Goal: Transaction & Acquisition: Obtain resource

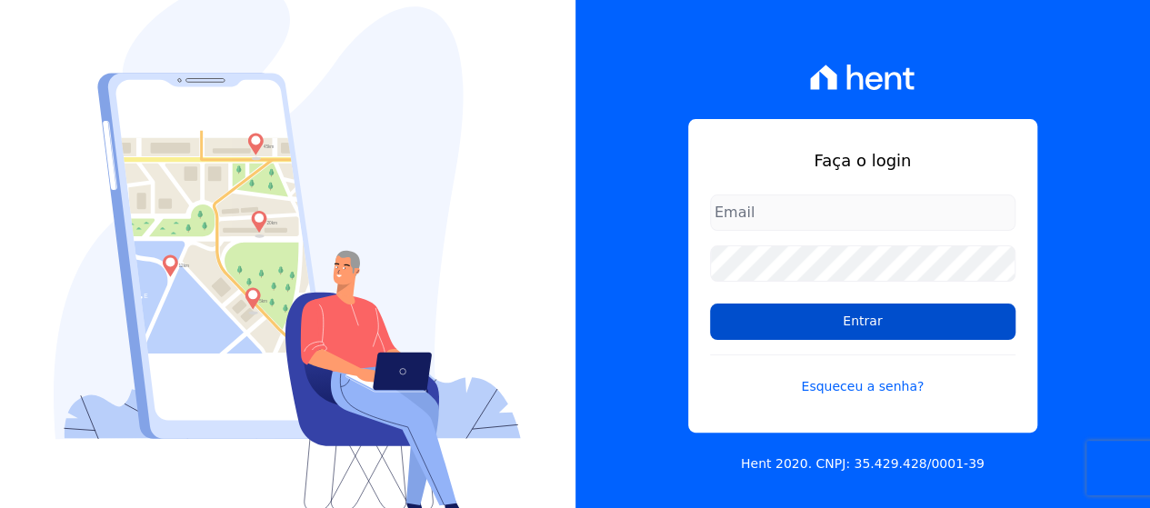
type input "[EMAIL_ADDRESS][DOMAIN_NAME]"
click at [873, 310] on input "Entrar" at bounding box center [863, 322] width 306 height 36
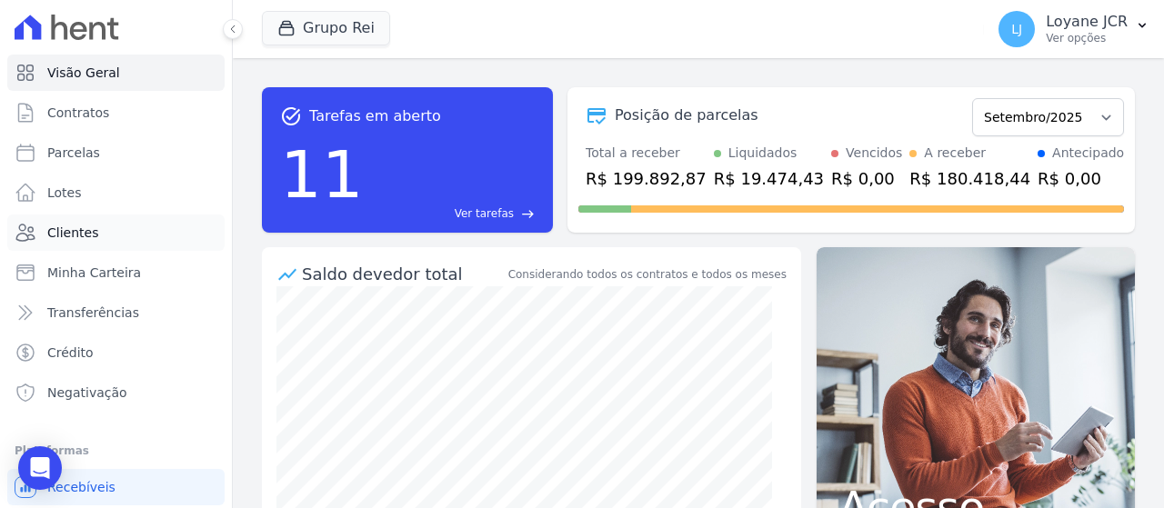
click at [86, 247] on link "Clientes" at bounding box center [115, 233] width 217 height 36
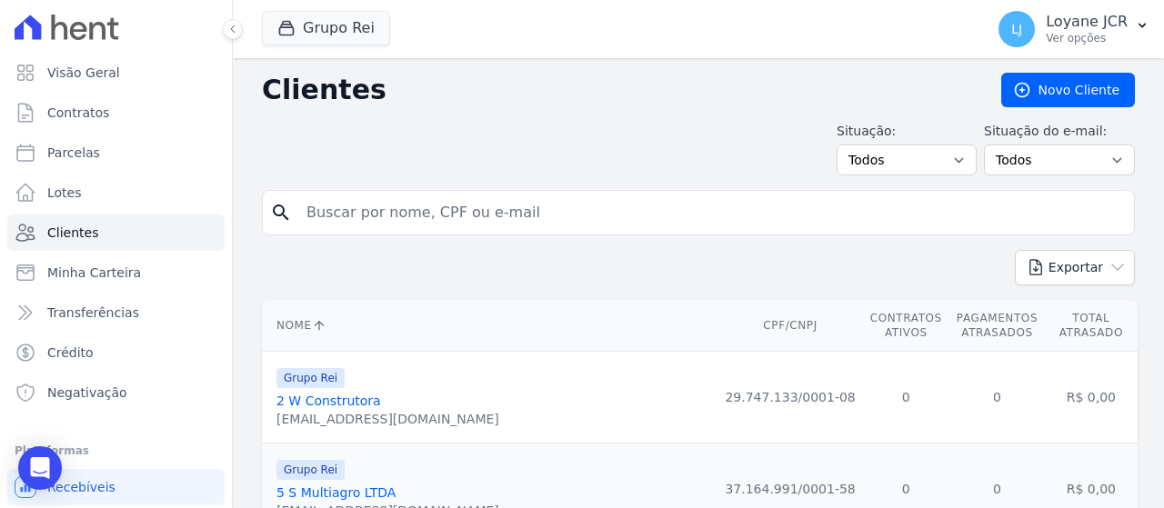
click at [463, 218] on input "search" at bounding box center [711, 213] width 831 height 36
click at [473, 205] on input "search" at bounding box center [711, 213] width 831 height 36
paste input "TAINARA NASCIMENTO GONCALVES"
type input "TAINARA NASCIMENTO GONCALVES"
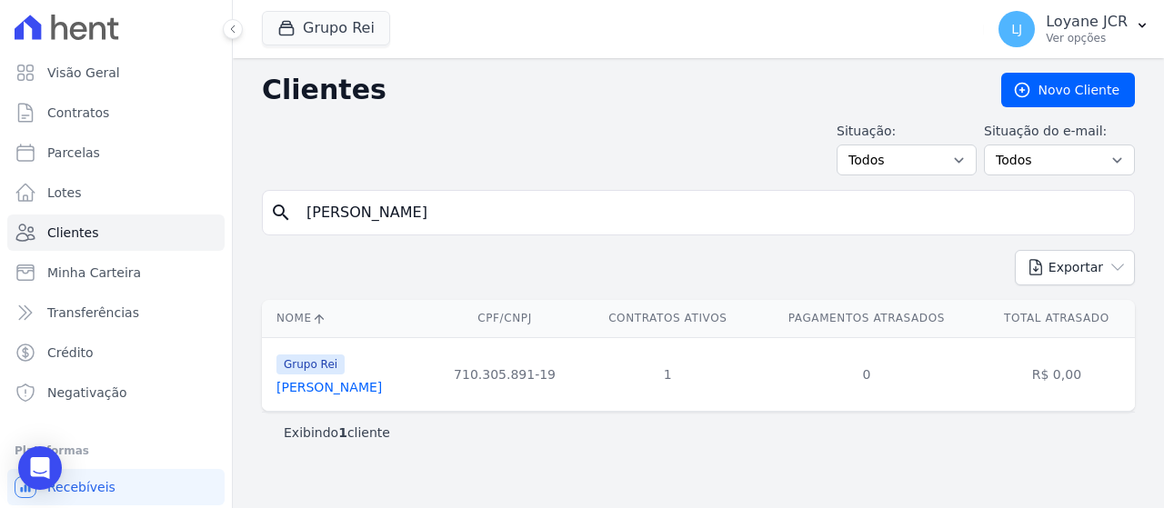
click at [382, 390] on link "Tainara Nascimento Goncalves" at bounding box center [328, 387] width 105 height 15
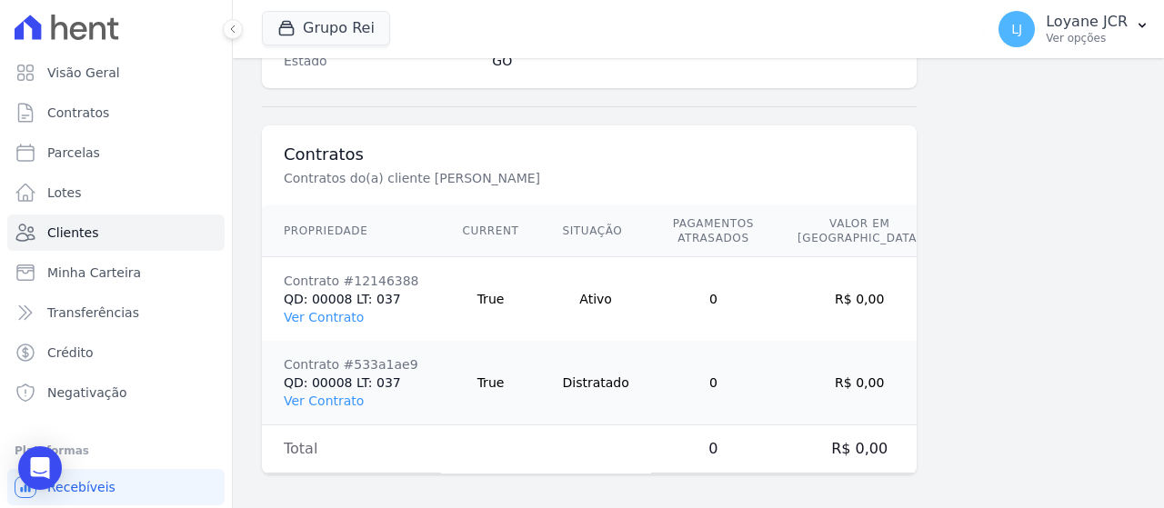
scroll to position [1282, 0]
click at [335, 312] on link "Ver Contrato" at bounding box center [324, 316] width 80 height 15
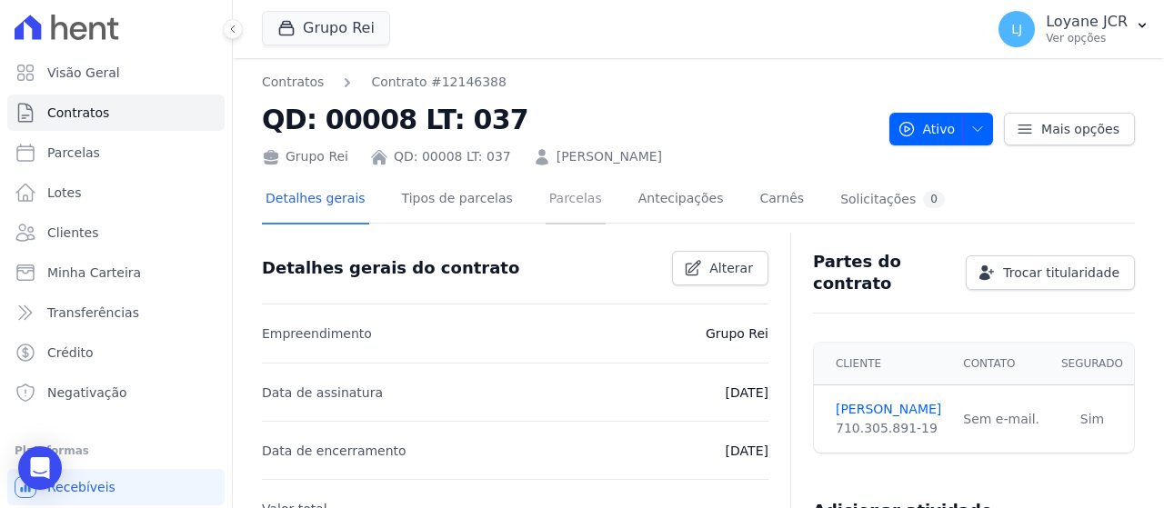
click at [566, 206] on link "Parcelas" at bounding box center [576, 200] width 60 height 48
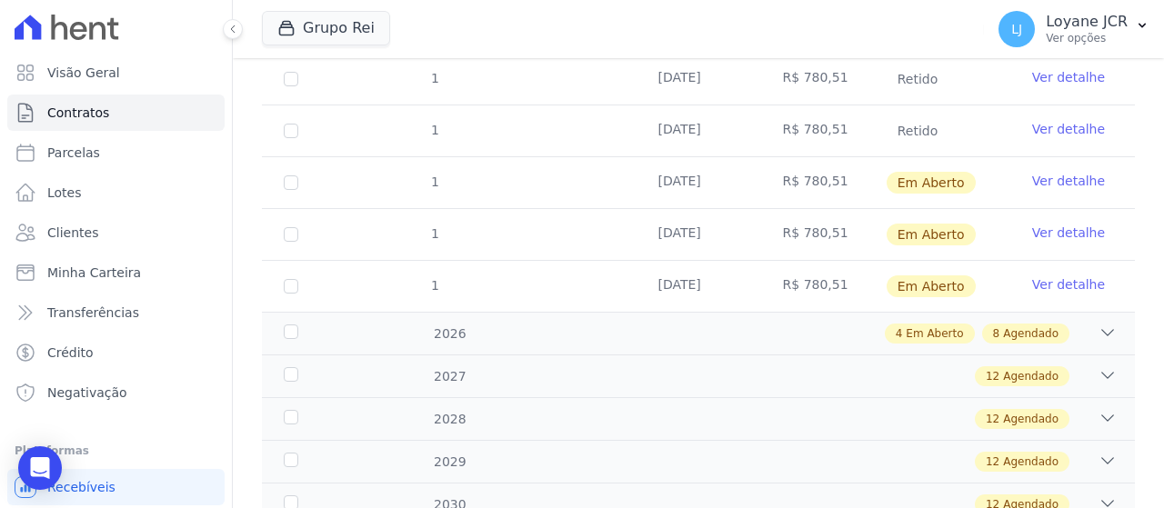
scroll to position [455, 0]
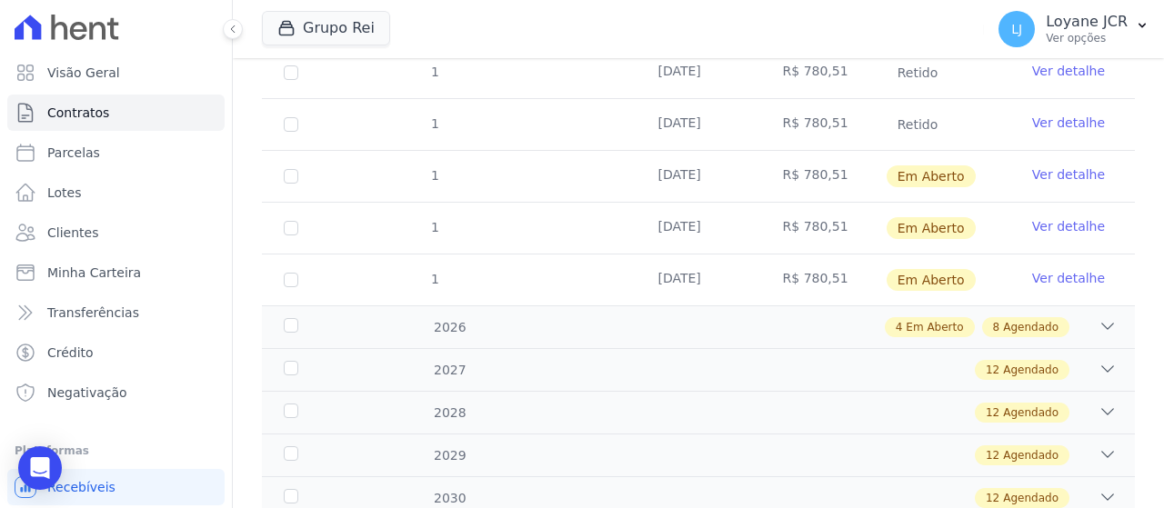
click at [287, 181] on td "1" at bounding box center [291, 176] width 58 height 51
click at [289, 177] on input "checkbox" at bounding box center [291, 176] width 15 height 15
checkbox input "true"
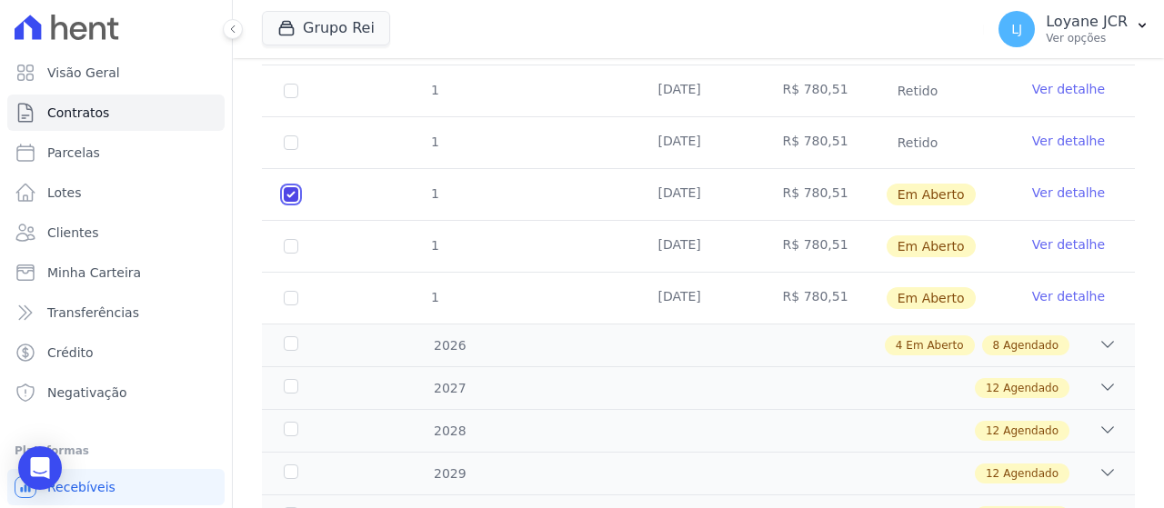
scroll to position [473, 0]
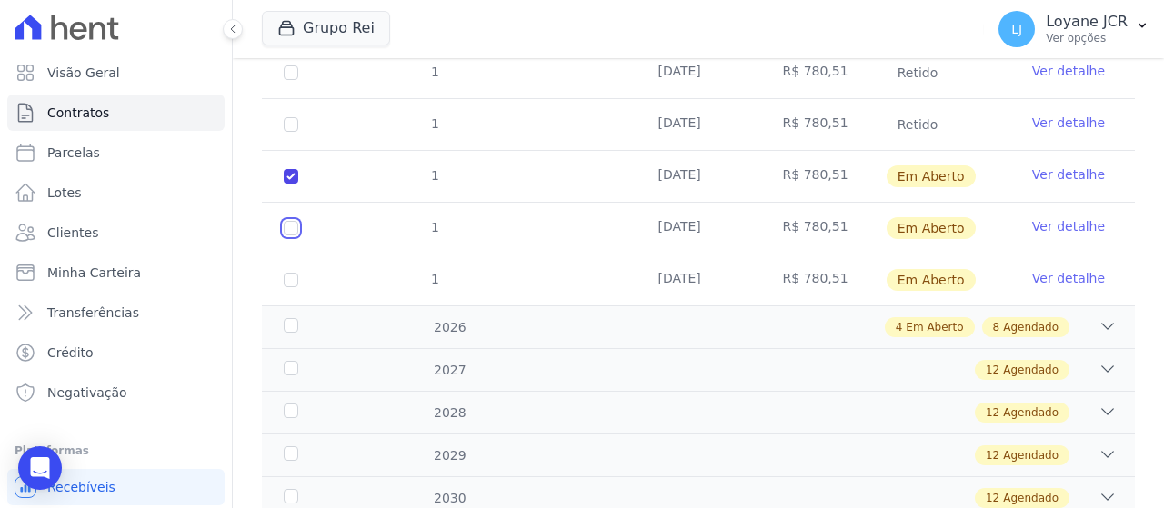
click at [296, 184] on input "checkbox" at bounding box center [291, 176] width 15 height 15
checkbox input "true"
drag, startPoint x: 290, startPoint y: 286, endPoint x: 298, endPoint y: 293, distance: 10.9
click at [291, 286] on td "1" at bounding box center [291, 280] width 58 height 51
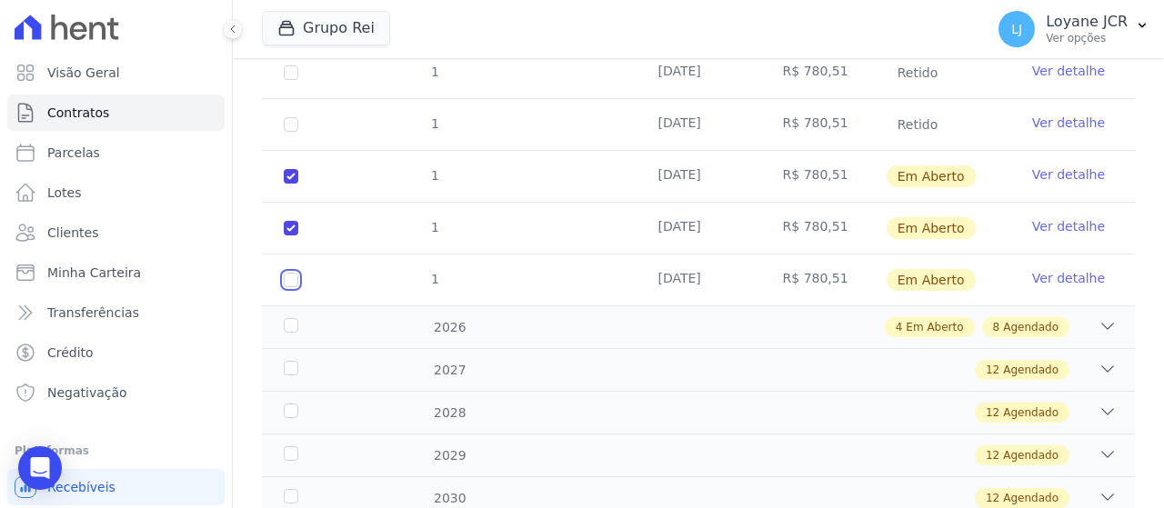
click at [291, 184] on input "checkbox" at bounding box center [291, 176] width 15 height 15
checkbox input "true"
click at [293, 318] on div "2026" at bounding box center [317, 327] width 74 height 19
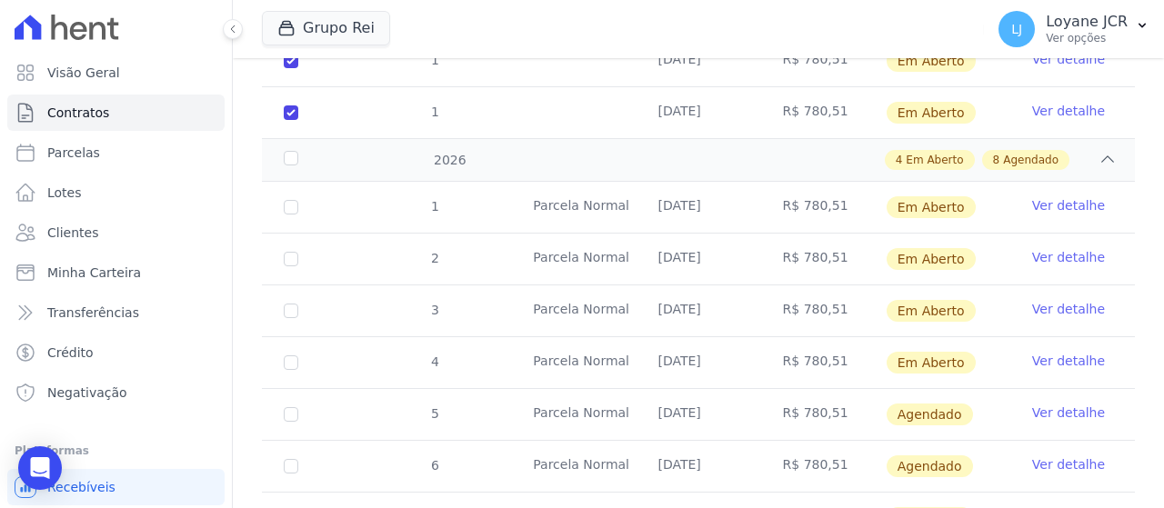
scroll to position [655, 0]
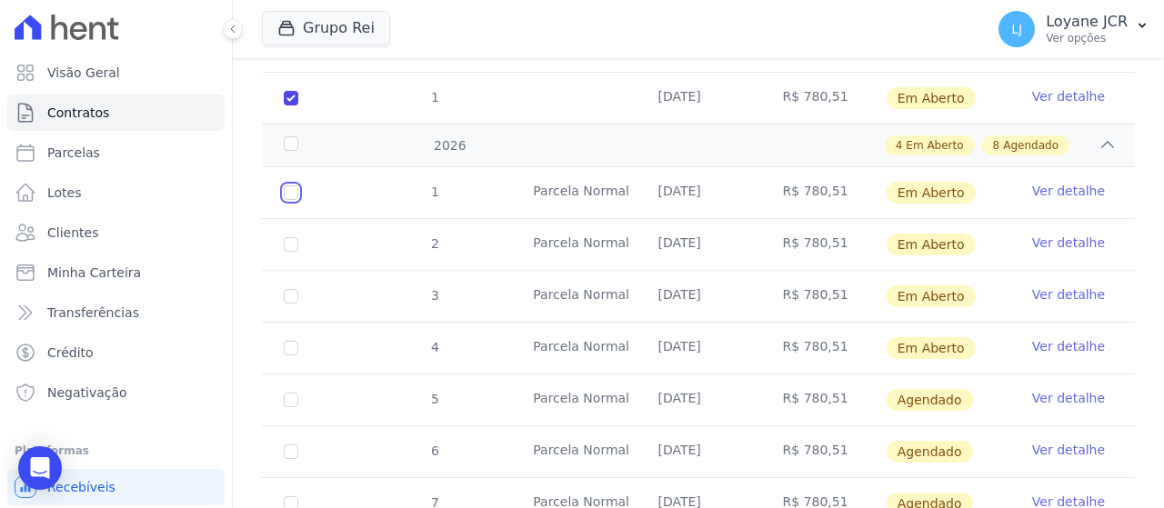
click at [289, 194] on input "checkbox" at bounding box center [291, 192] width 15 height 15
checkbox input "true"
click at [288, 200] on input "checkbox" at bounding box center [291, 192] width 15 height 15
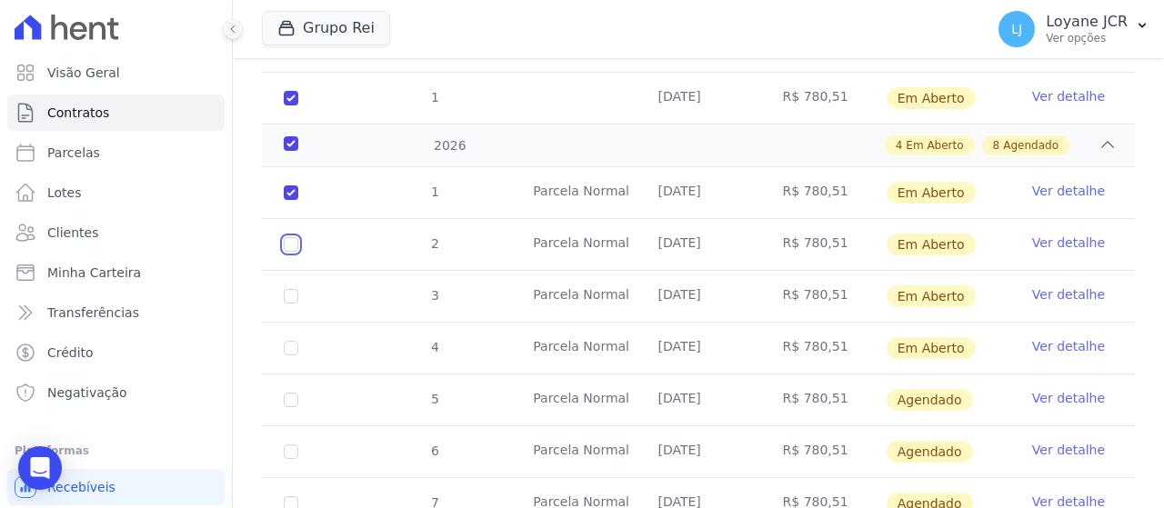
checkbox input "true"
click at [286, 200] on input "checkbox" at bounding box center [291, 192] width 15 height 15
checkbox input "true"
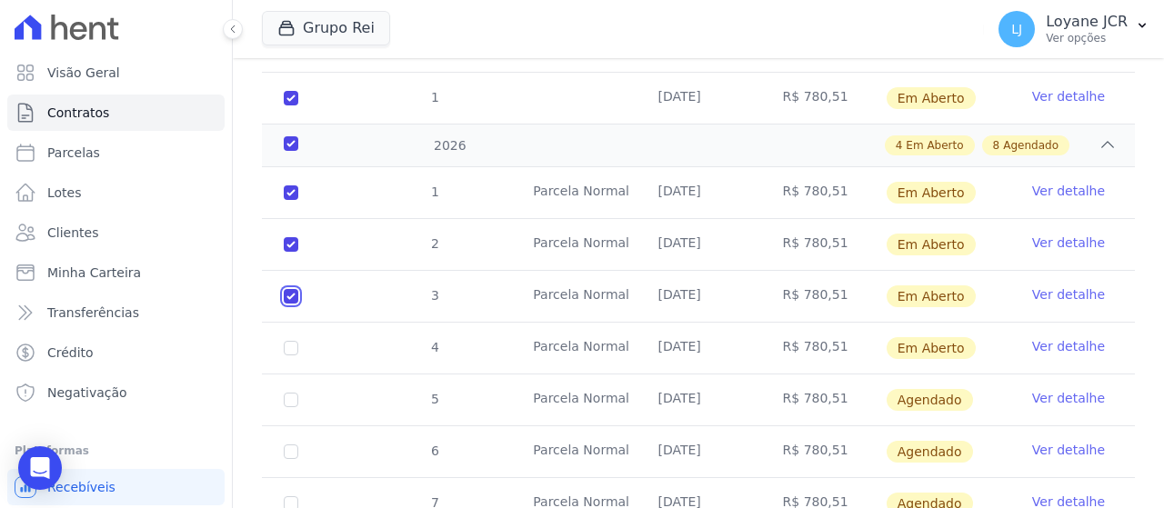
checkbox input "true"
click at [286, 200] on input "checkbox" at bounding box center [291, 192] width 15 height 15
checkbox input "true"
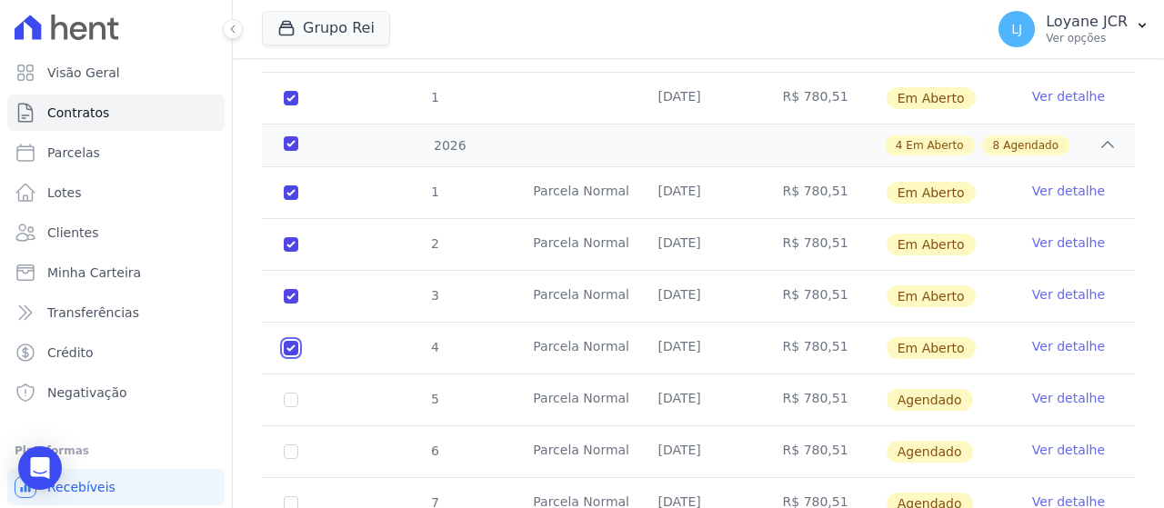
checkbox input "true"
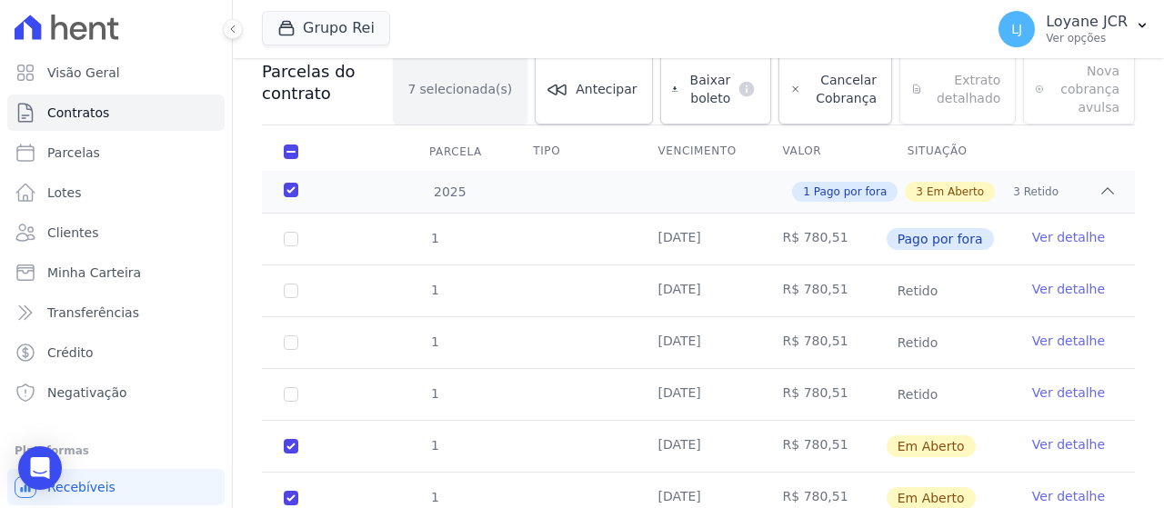
scroll to position [200, 0]
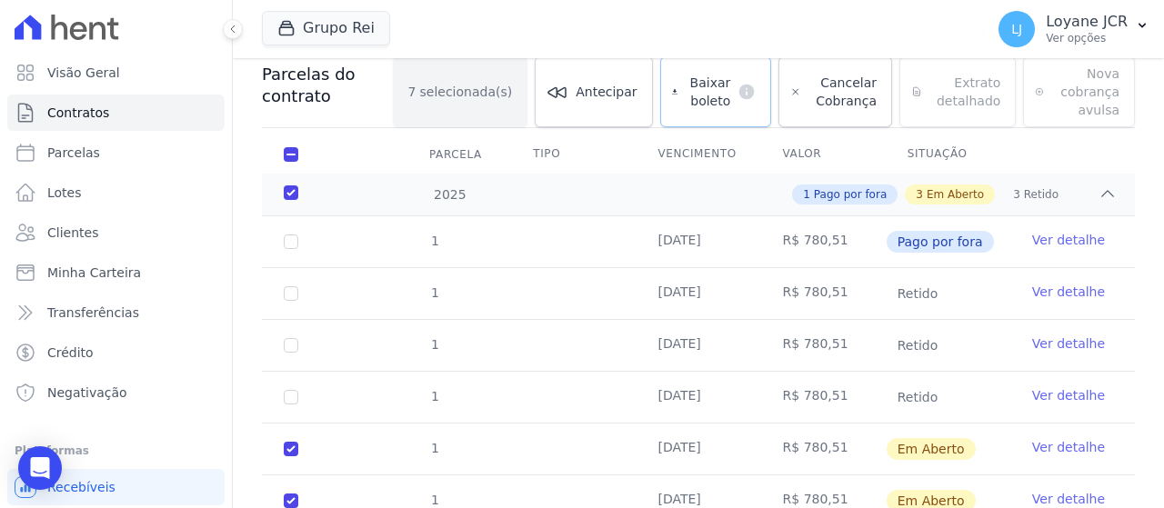
click at [708, 86] on span "Baixar boleto" at bounding box center [707, 92] width 45 height 36
